Goal: Task Accomplishment & Management: Manage account settings

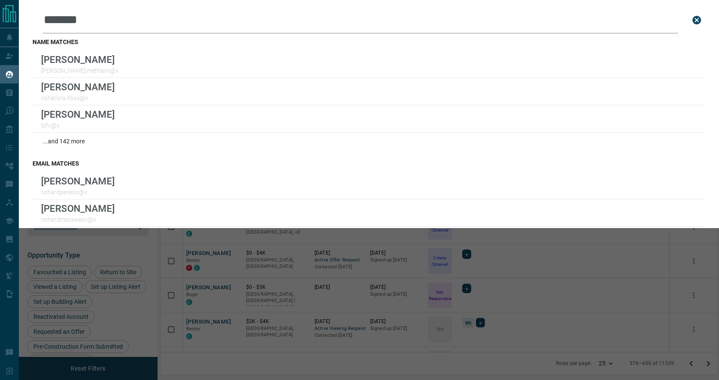
scroll to position [303, 557]
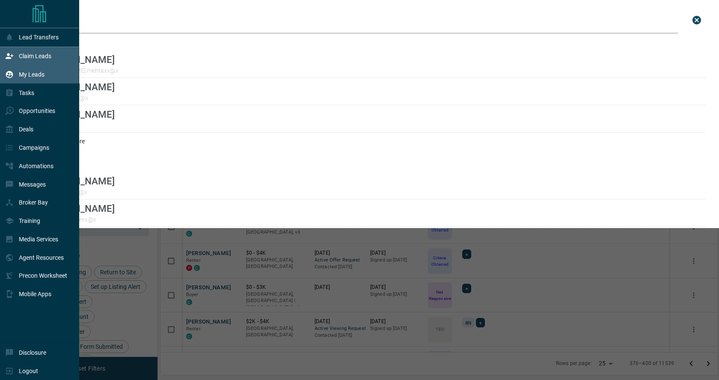
click at [38, 59] on p "Claim Leads" at bounding box center [35, 56] width 33 height 7
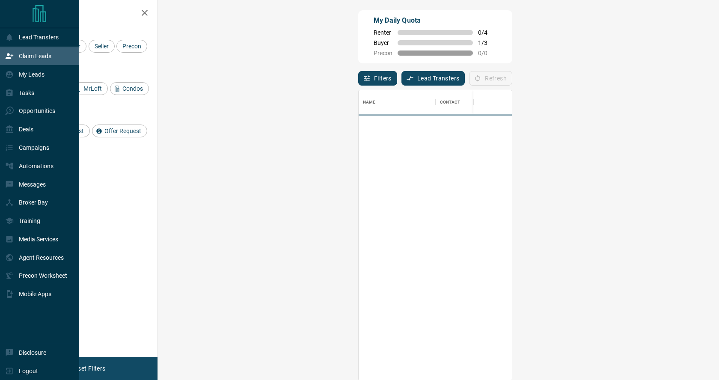
scroll to position [290, 542]
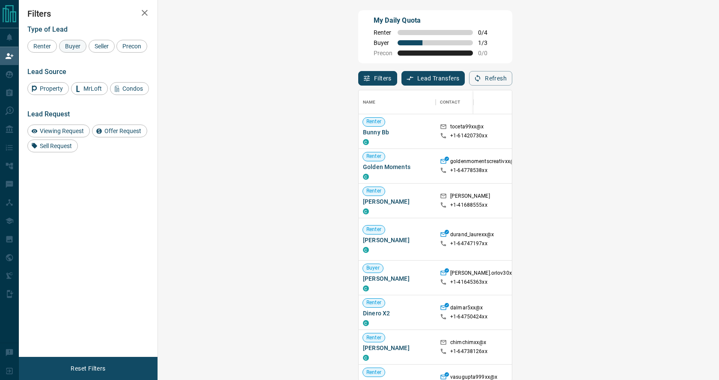
click at [74, 47] on span "Buyer" at bounding box center [72, 46] width 21 height 7
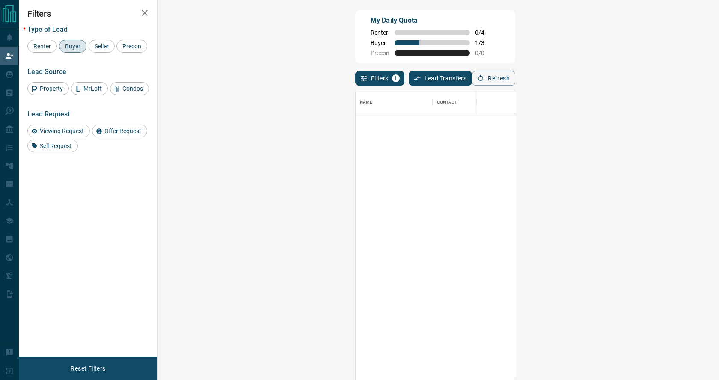
scroll to position [0, 0]
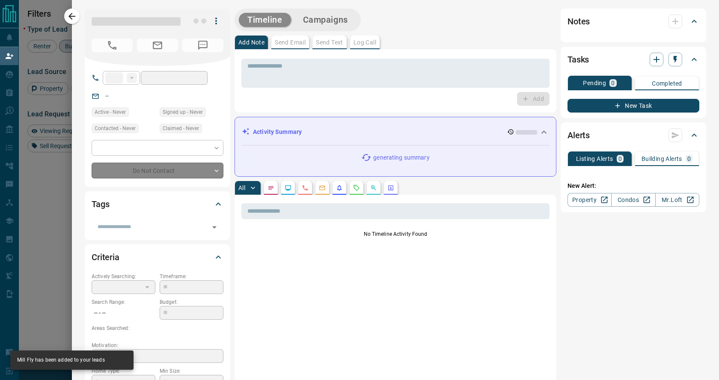
type input "**"
type input "**********"
type input "**"
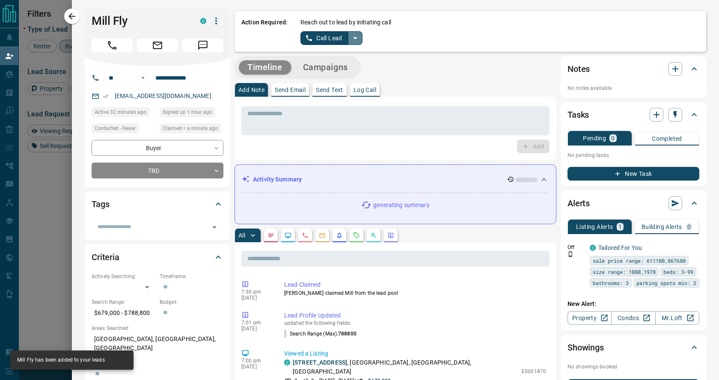
click at [352, 38] on icon "split button" at bounding box center [355, 38] width 10 height 10
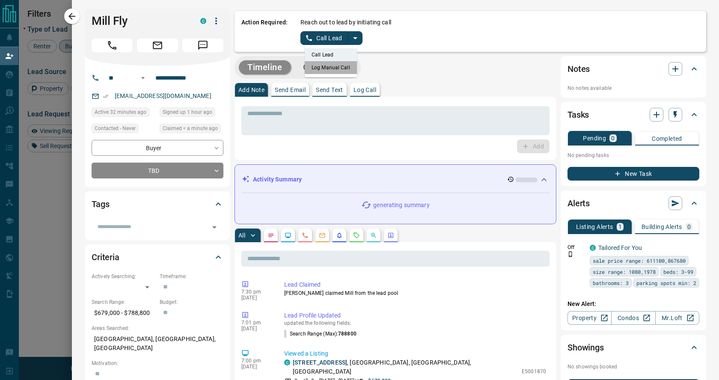
drag, startPoint x: 334, startPoint y: 66, endPoint x: 330, endPoint y: 54, distance: 12.9
click at [334, 66] on li "Log Manual Call" at bounding box center [331, 67] width 52 height 13
click at [326, 41] on button "Log Manual Call" at bounding box center [328, 38] width 56 height 14
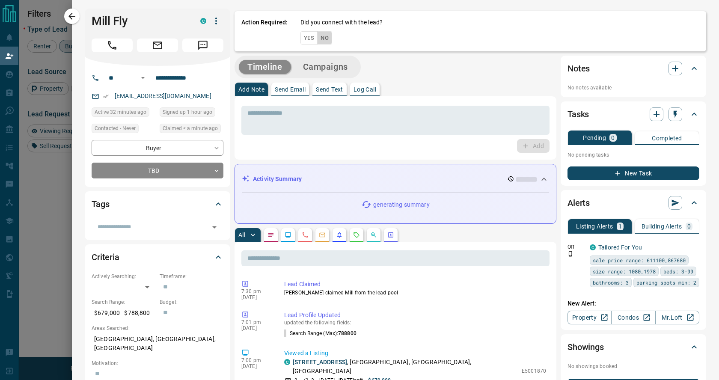
click at [327, 38] on button "No" at bounding box center [324, 37] width 15 height 13
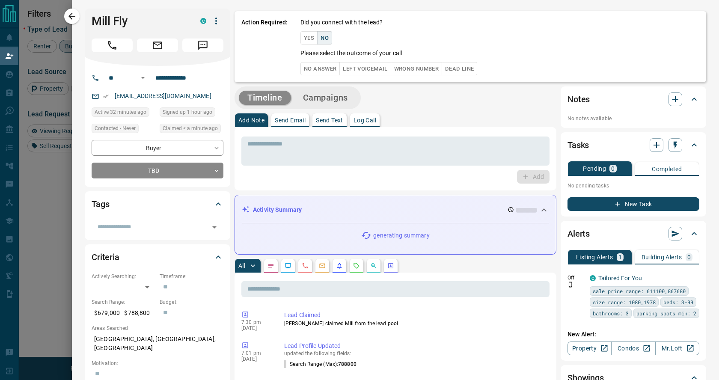
click at [322, 70] on button "No Answer" at bounding box center [319, 68] width 39 height 13
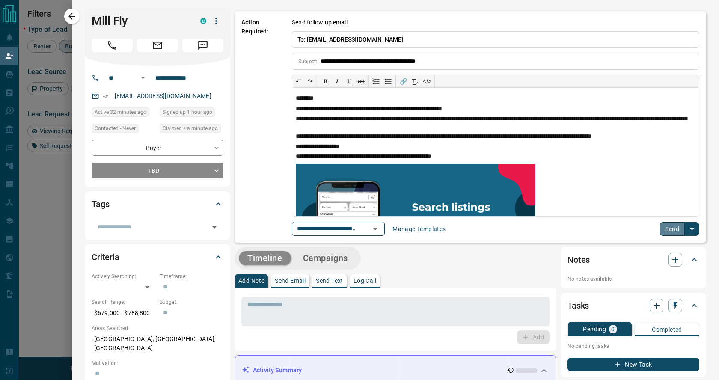
click at [673, 231] on button "Send" at bounding box center [671, 229] width 25 height 14
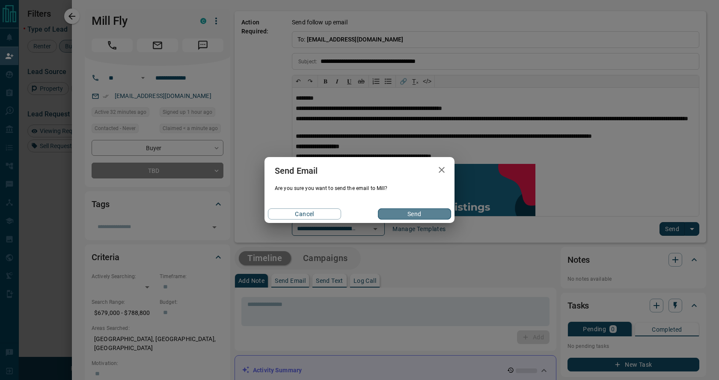
click at [425, 216] on button "Send" at bounding box center [414, 213] width 73 height 11
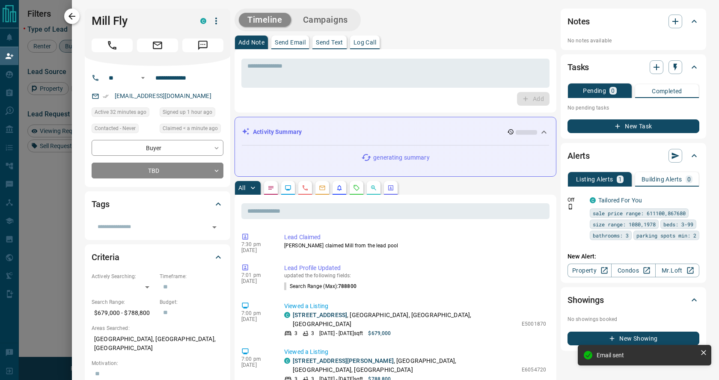
click at [71, 18] on icon "button" at bounding box center [72, 16] width 10 height 10
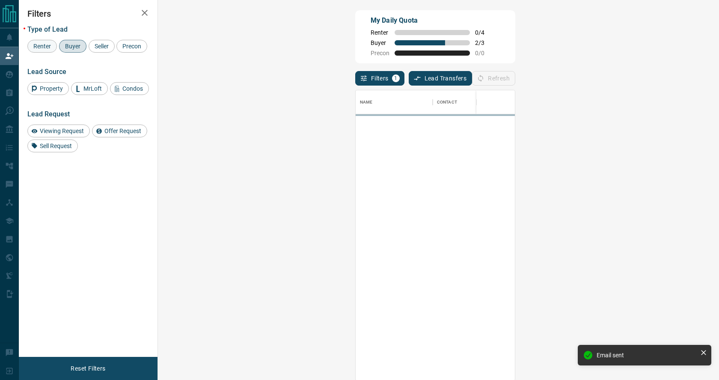
scroll to position [290, 542]
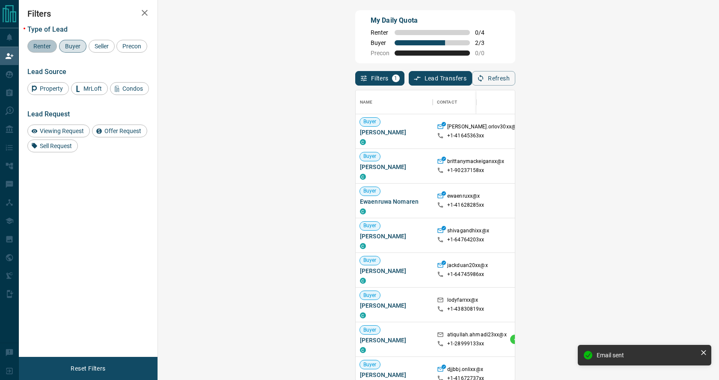
drag, startPoint x: 47, startPoint y: 47, endPoint x: 66, endPoint y: 44, distance: 19.1
click at [47, 47] on span "Renter" at bounding box center [42, 46] width 24 height 7
click at [74, 44] on span "Buyer" at bounding box center [72, 46] width 21 height 7
click at [66, 131] on span "Viewing Request" at bounding box center [62, 130] width 50 height 7
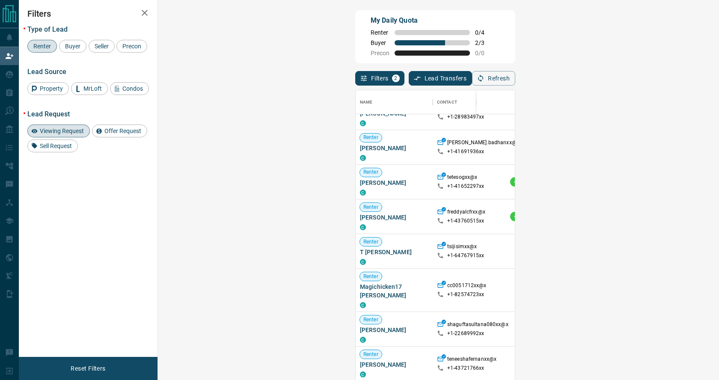
scroll to position [95, 0]
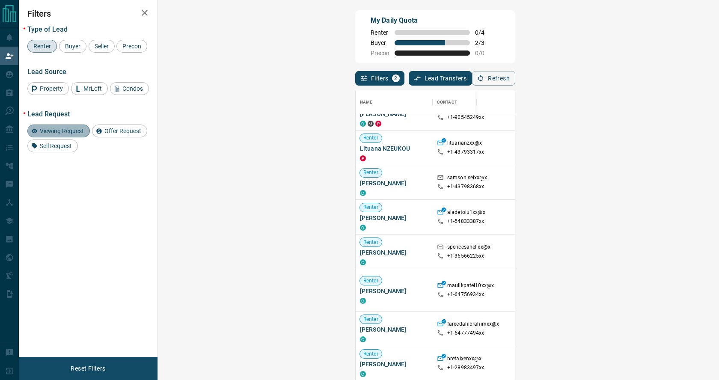
drag, startPoint x: 74, startPoint y: 129, endPoint x: 79, endPoint y: 127, distance: 5.4
click at [74, 129] on span "Viewing Request" at bounding box center [62, 130] width 50 height 7
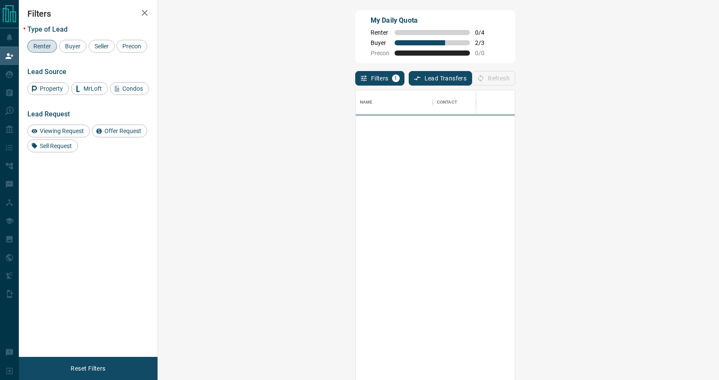
scroll to position [0, 0]
drag, startPoint x: 48, startPoint y: 47, endPoint x: 57, endPoint y: 44, distance: 9.5
click at [51, 46] on span "Renter" at bounding box center [42, 46] width 24 height 7
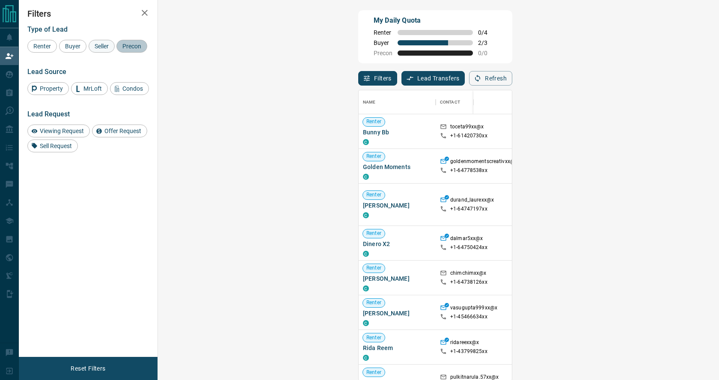
drag, startPoint x: 118, startPoint y: 44, endPoint x: 109, endPoint y: 45, distance: 9.1
click at [114, 45] on div "Renter Buyer Seller Precon" at bounding box center [87, 46] width 121 height 13
click at [130, 46] on span "Precon" at bounding box center [131, 46] width 25 height 7
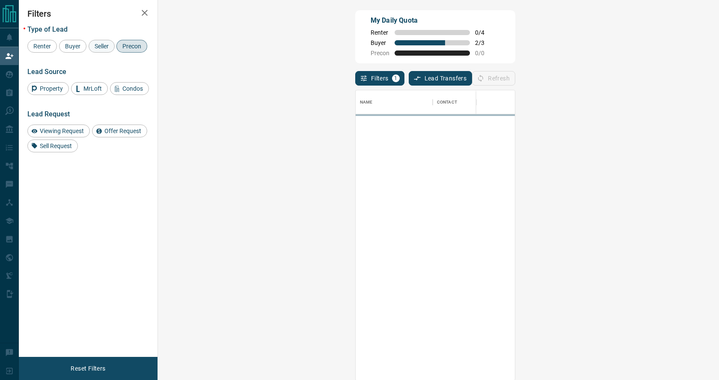
click at [105, 46] on span "Seller" at bounding box center [102, 46] width 20 height 7
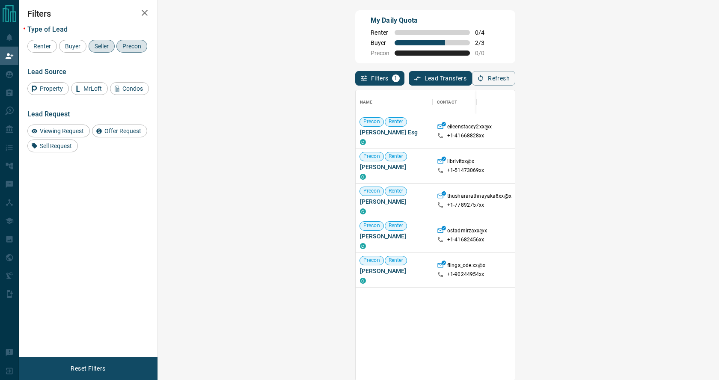
click at [127, 46] on span "Precon" at bounding box center [131, 46] width 25 height 7
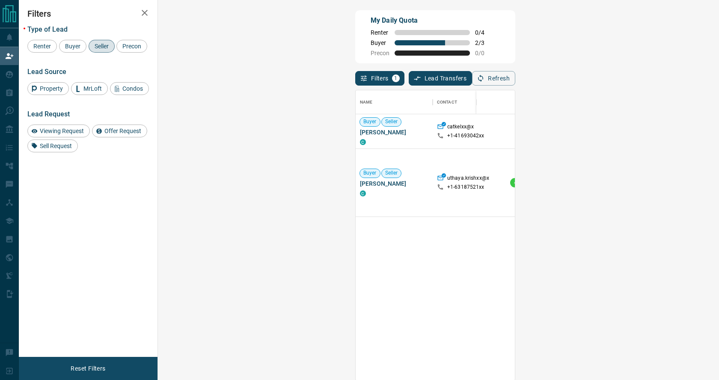
click at [107, 47] on span "Seller" at bounding box center [102, 46] width 20 height 7
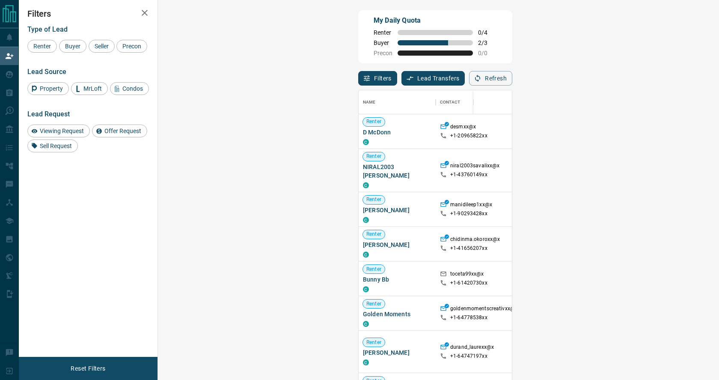
scroll to position [1, 0]
click at [74, 46] on span "Buyer" at bounding box center [72, 46] width 21 height 7
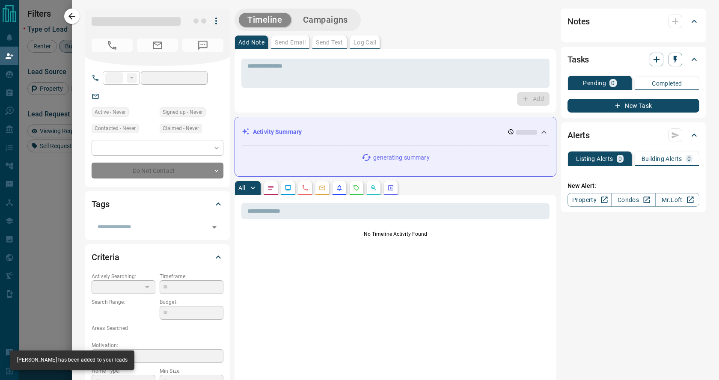
type input "**"
type input "**********"
type input "**"
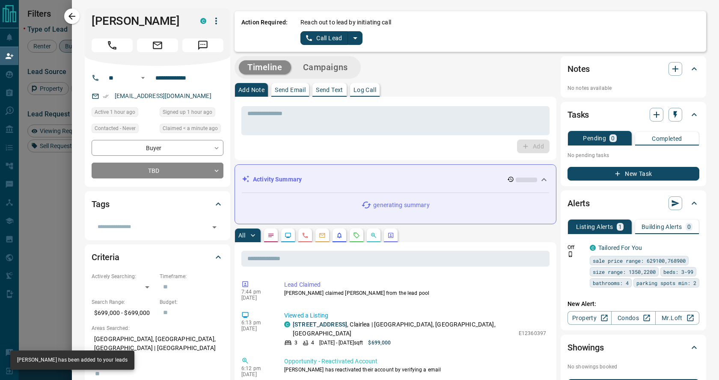
click at [352, 39] on icon "split button" at bounding box center [355, 38] width 10 height 10
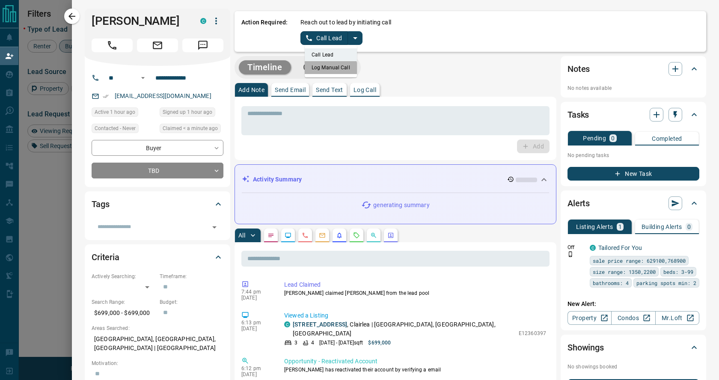
drag, startPoint x: 323, startPoint y: 72, endPoint x: 323, endPoint y: 50, distance: 21.4
click at [325, 67] on li "Log Manual Call" at bounding box center [331, 67] width 52 height 13
click at [321, 40] on button "Log Manual Call" at bounding box center [328, 38] width 56 height 14
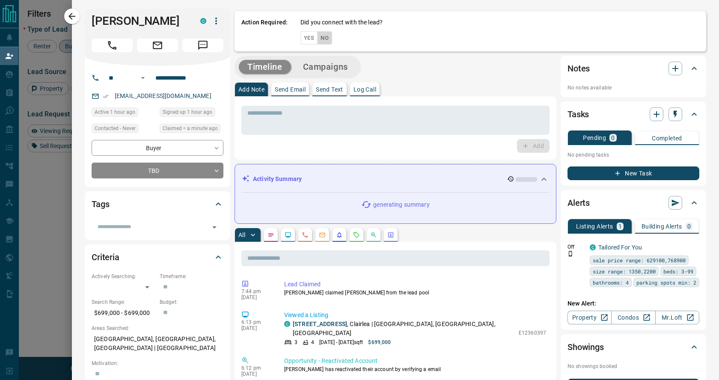
click at [325, 37] on button "No" at bounding box center [324, 37] width 15 height 13
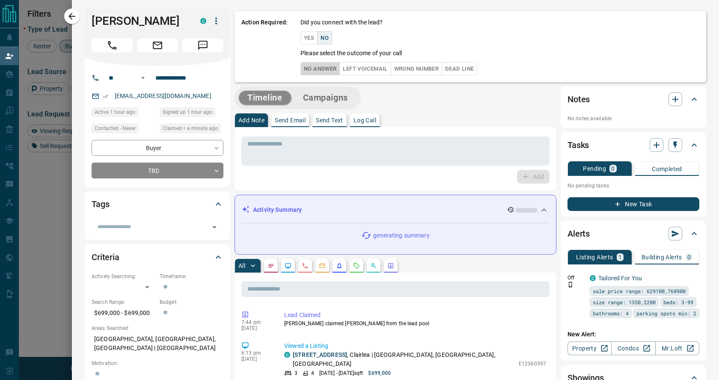
click at [323, 69] on button "No Answer" at bounding box center [319, 68] width 39 height 13
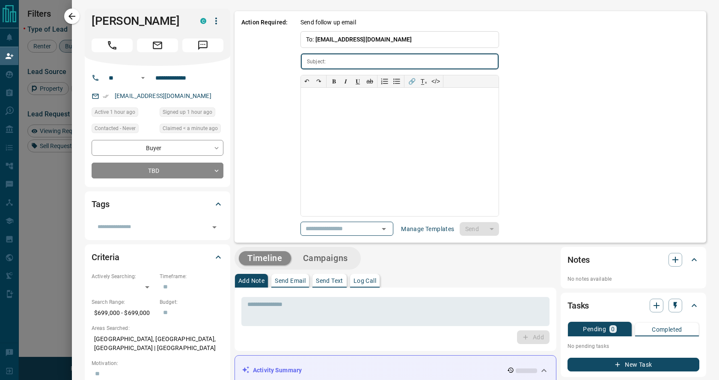
type input "**********"
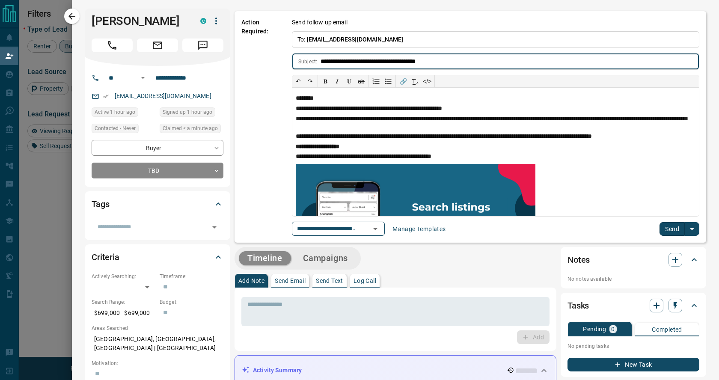
click at [674, 230] on button "Send" at bounding box center [671, 229] width 25 height 14
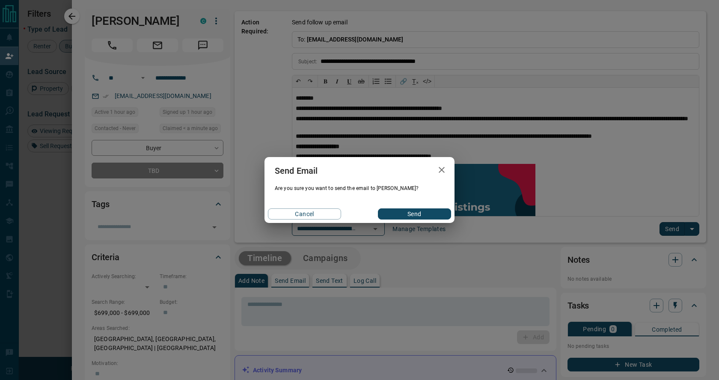
click at [434, 211] on button "Send" at bounding box center [414, 213] width 73 height 11
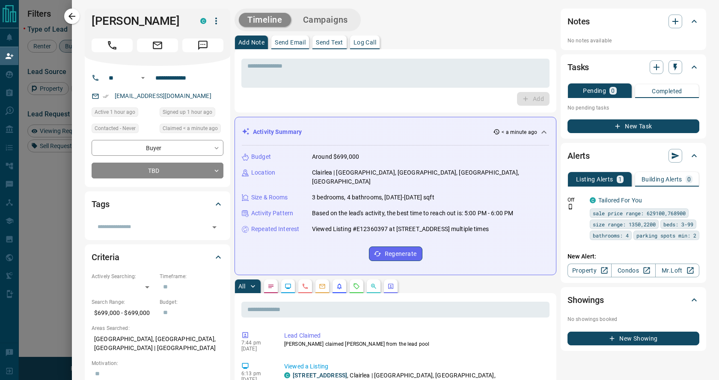
scroll to position [290, 542]
click at [72, 19] on icon "button" at bounding box center [72, 16] width 10 height 10
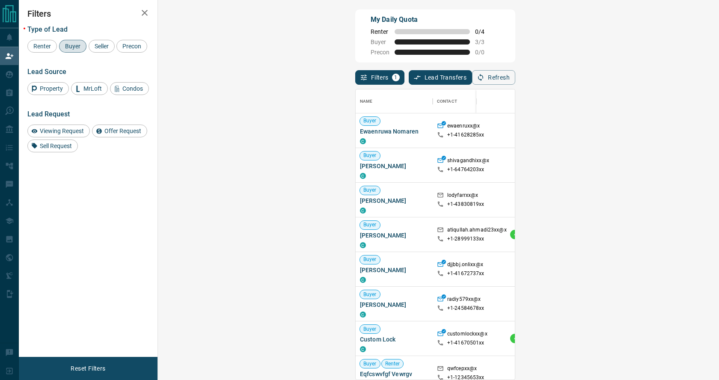
scroll to position [0, 0]
